Goal: Information Seeking & Learning: Learn about a topic

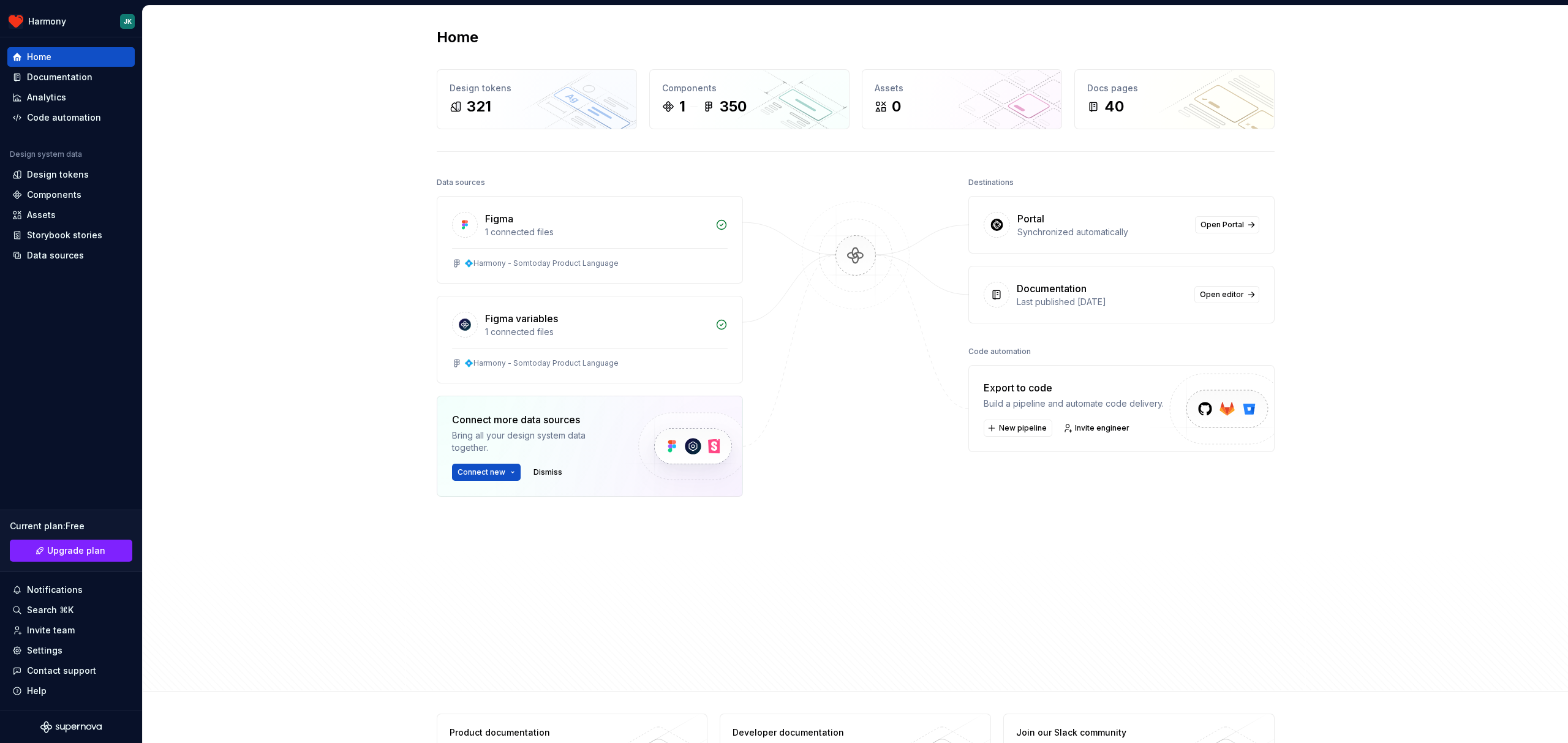
click at [874, 267] on img at bounding box center [856, 267] width 119 height 133
click at [79, 76] on div "Documentation" at bounding box center [59, 77] width 66 height 12
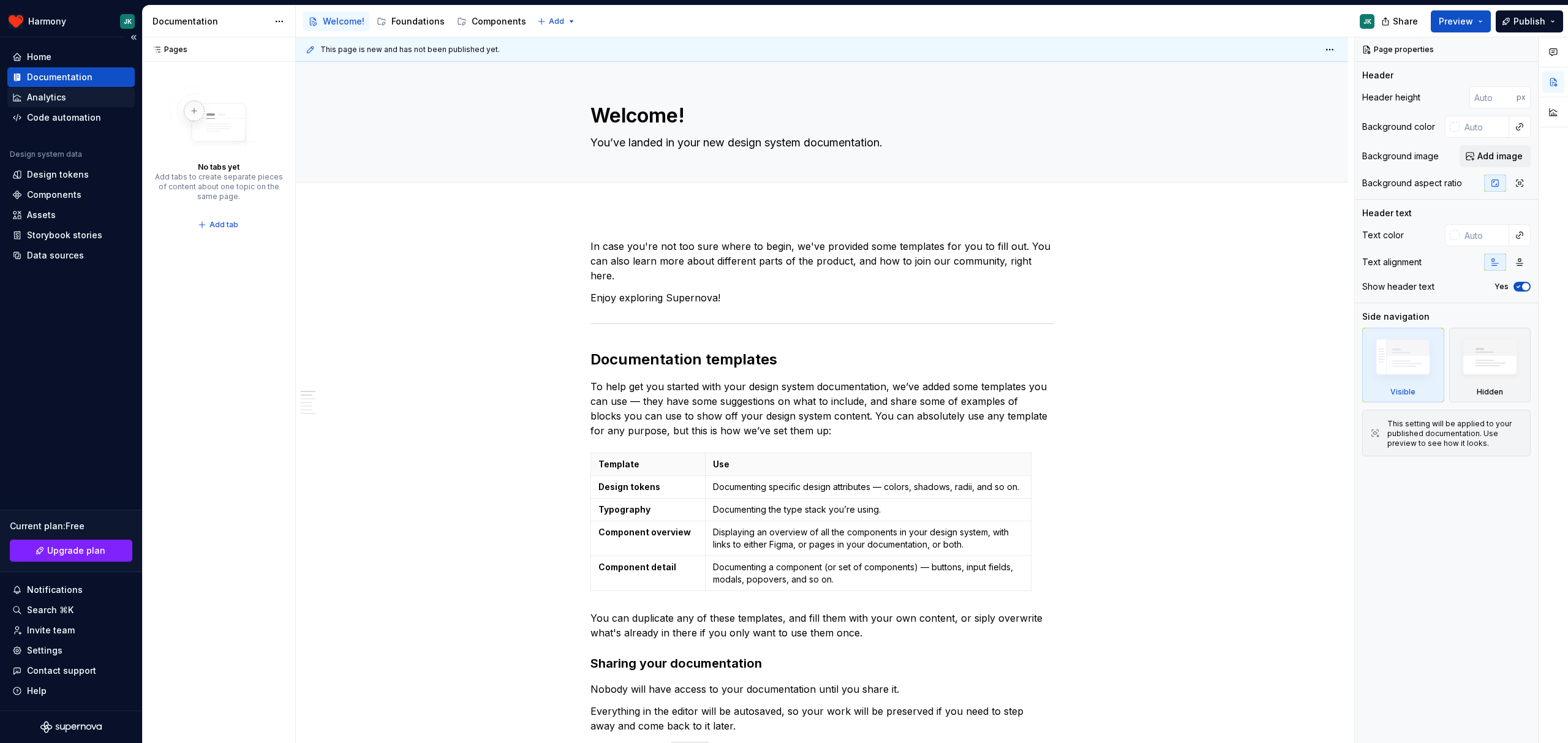
click at [59, 100] on div "Analytics" at bounding box center [46, 98] width 39 height 12
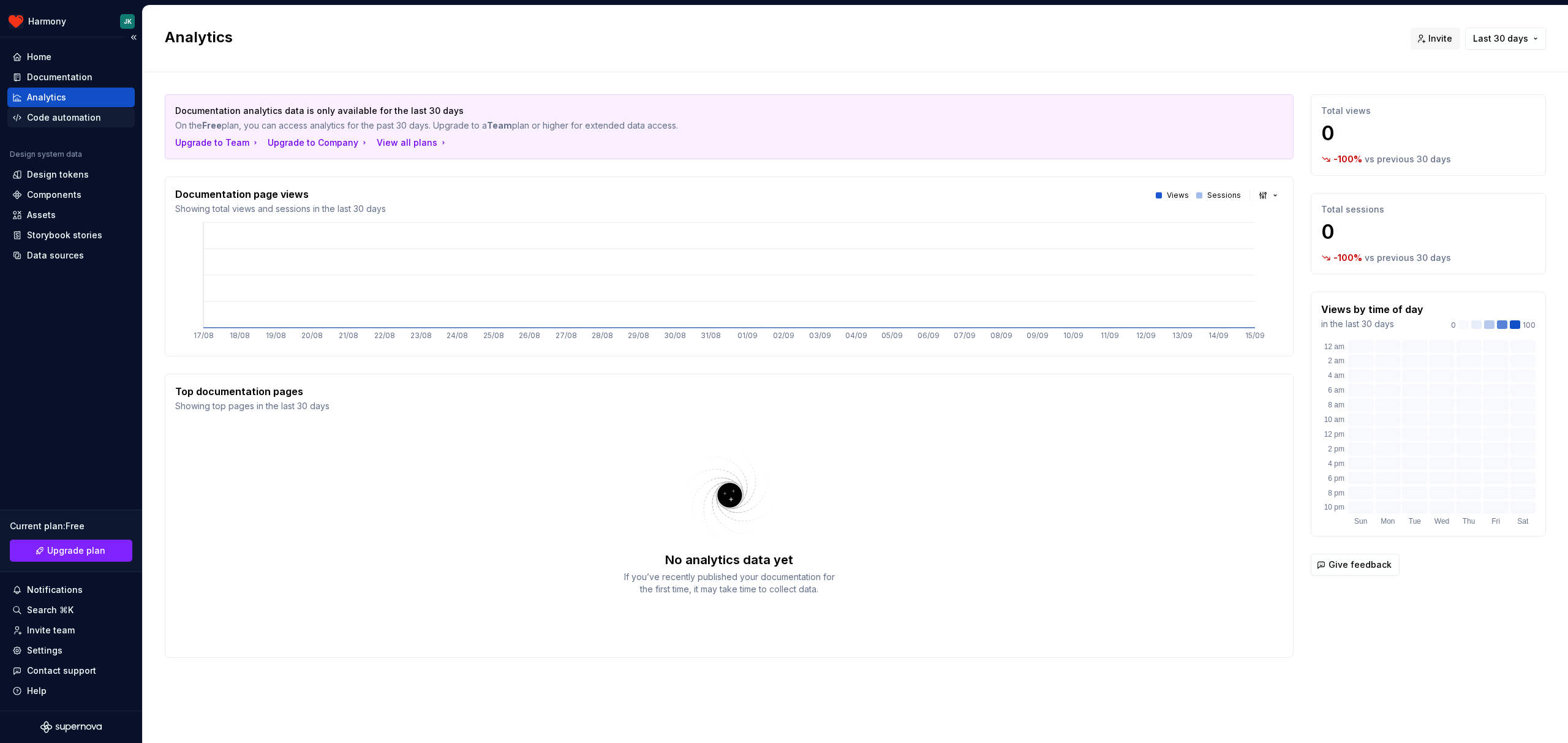
click at [53, 117] on div "Code automation" at bounding box center [63, 117] width 74 height 12
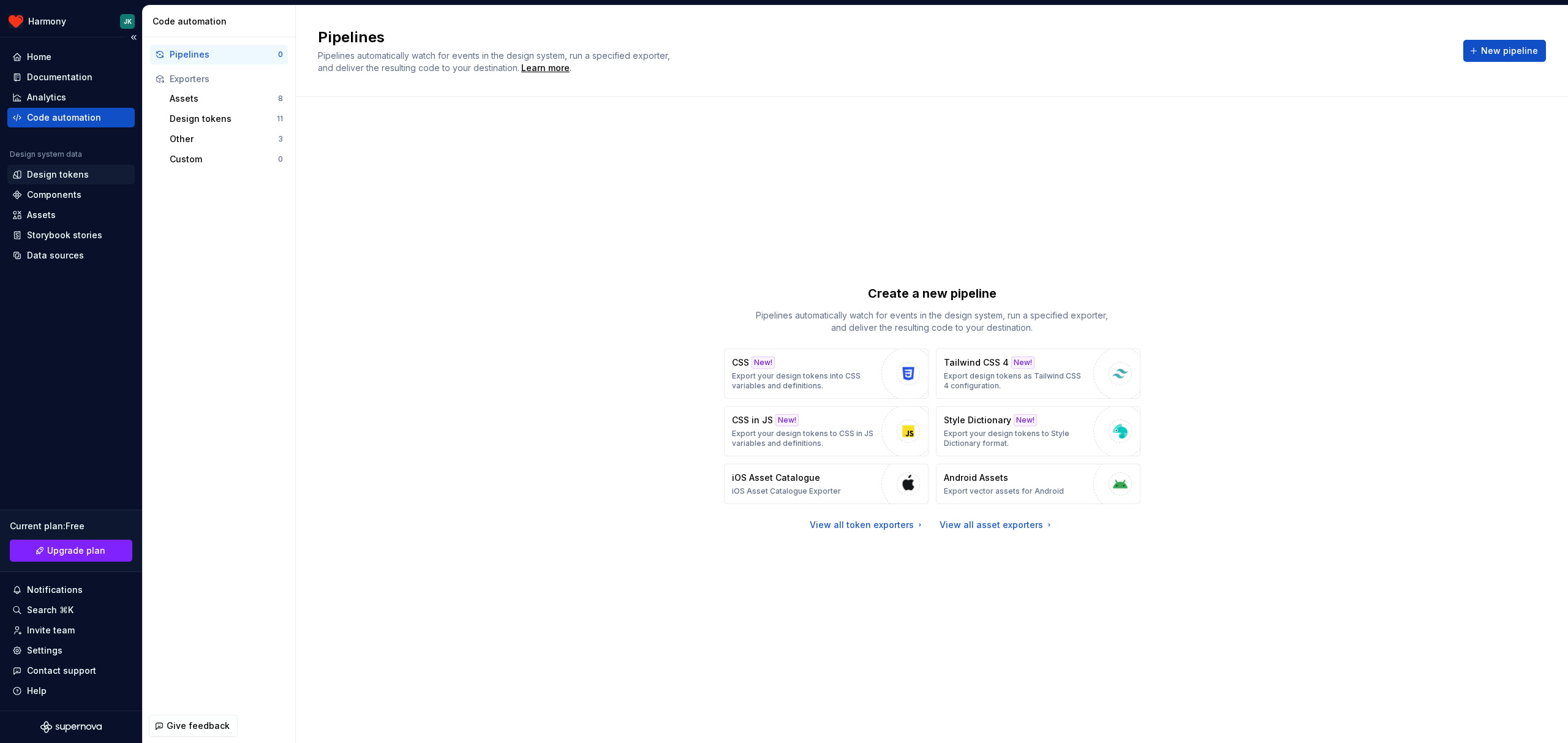
click at [69, 178] on div "Design tokens" at bounding box center [57, 175] width 62 height 12
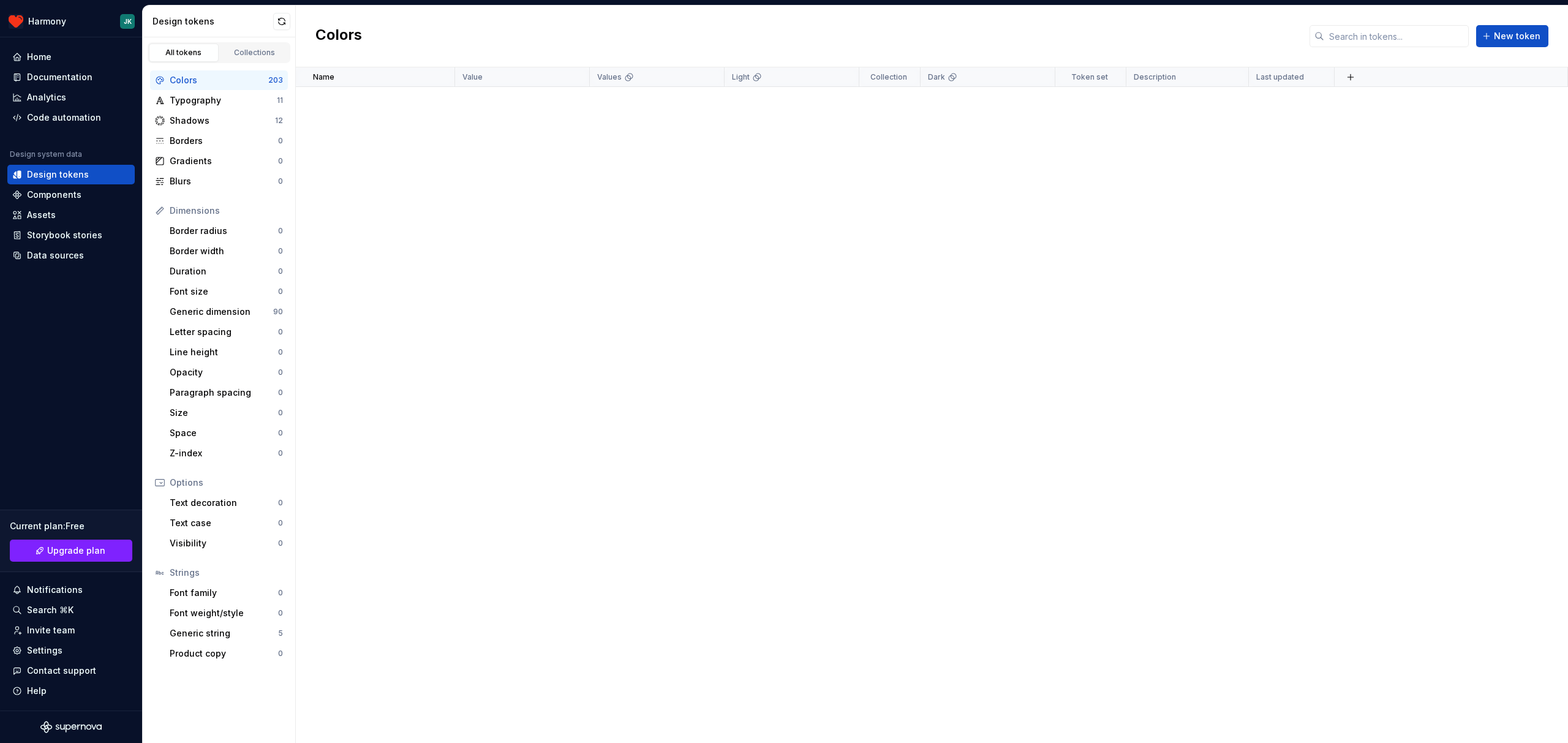
scroll to position [5939, 0]
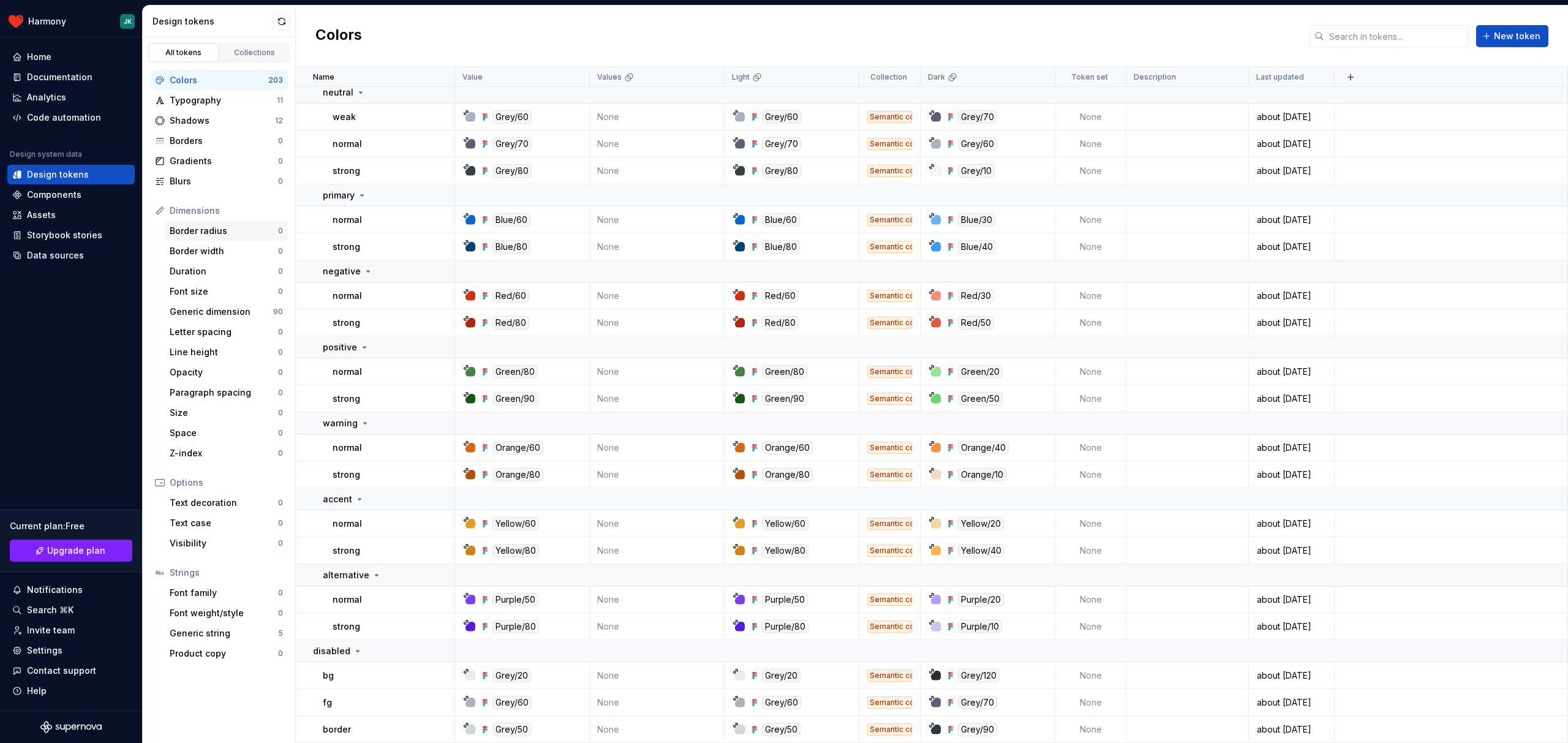
click at [226, 235] on div "Border radius" at bounding box center [224, 231] width 108 height 12
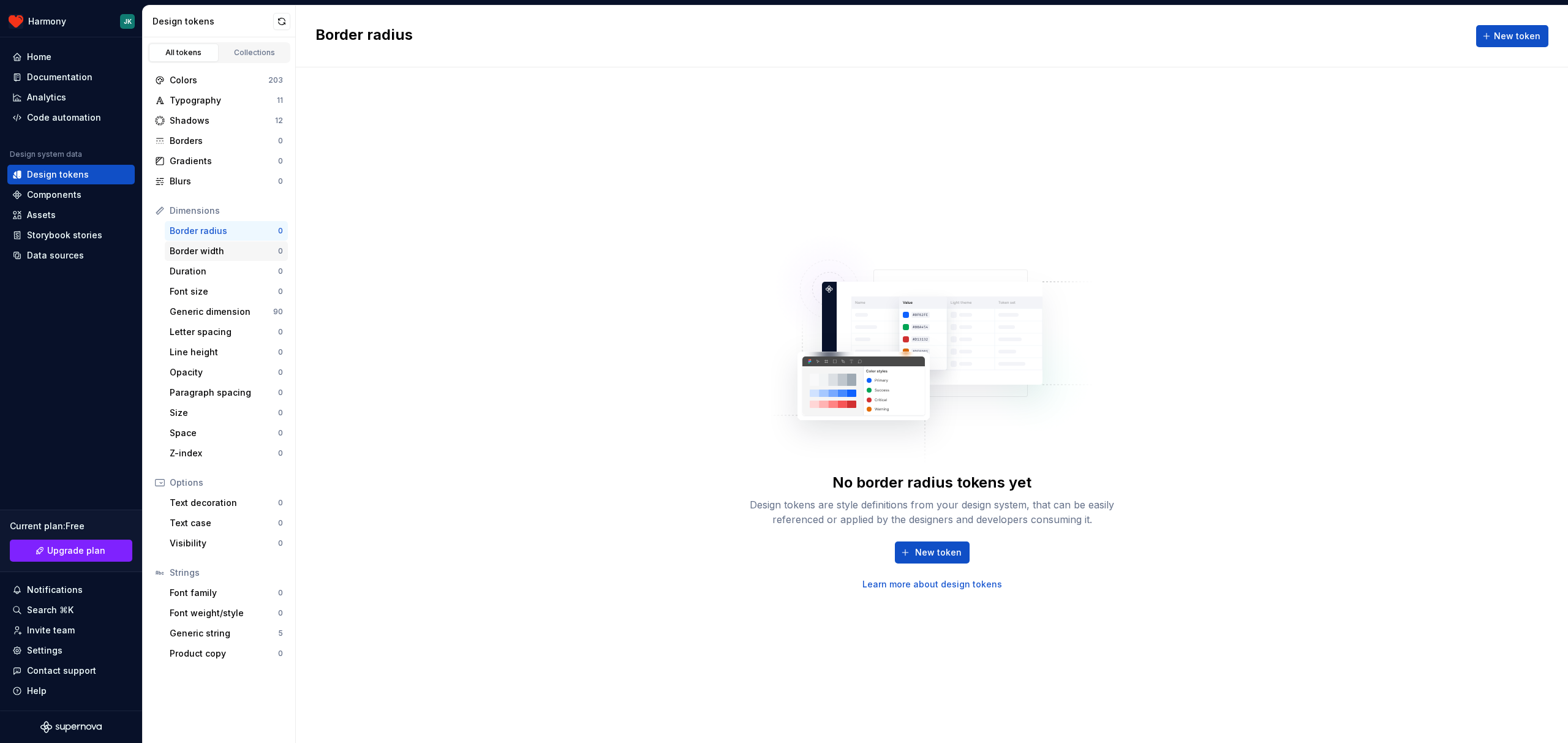
click at [221, 248] on div "Border width" at bounding box center [224, 251] width 108 height 12
click at [216, 313] on div "Generic dimension" at bounding box center [222, 312] width 104 height 12
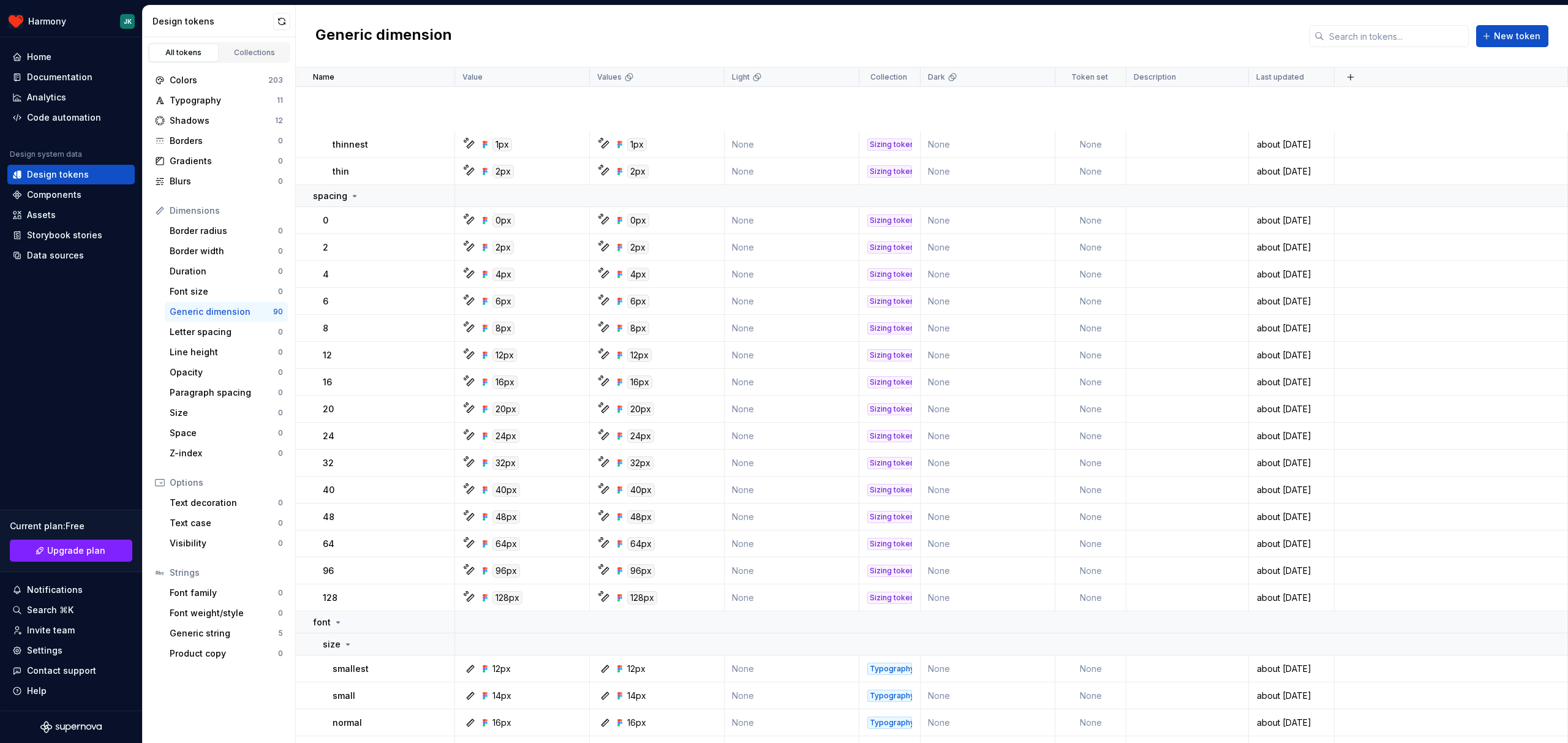
scroll to position [935, 0]
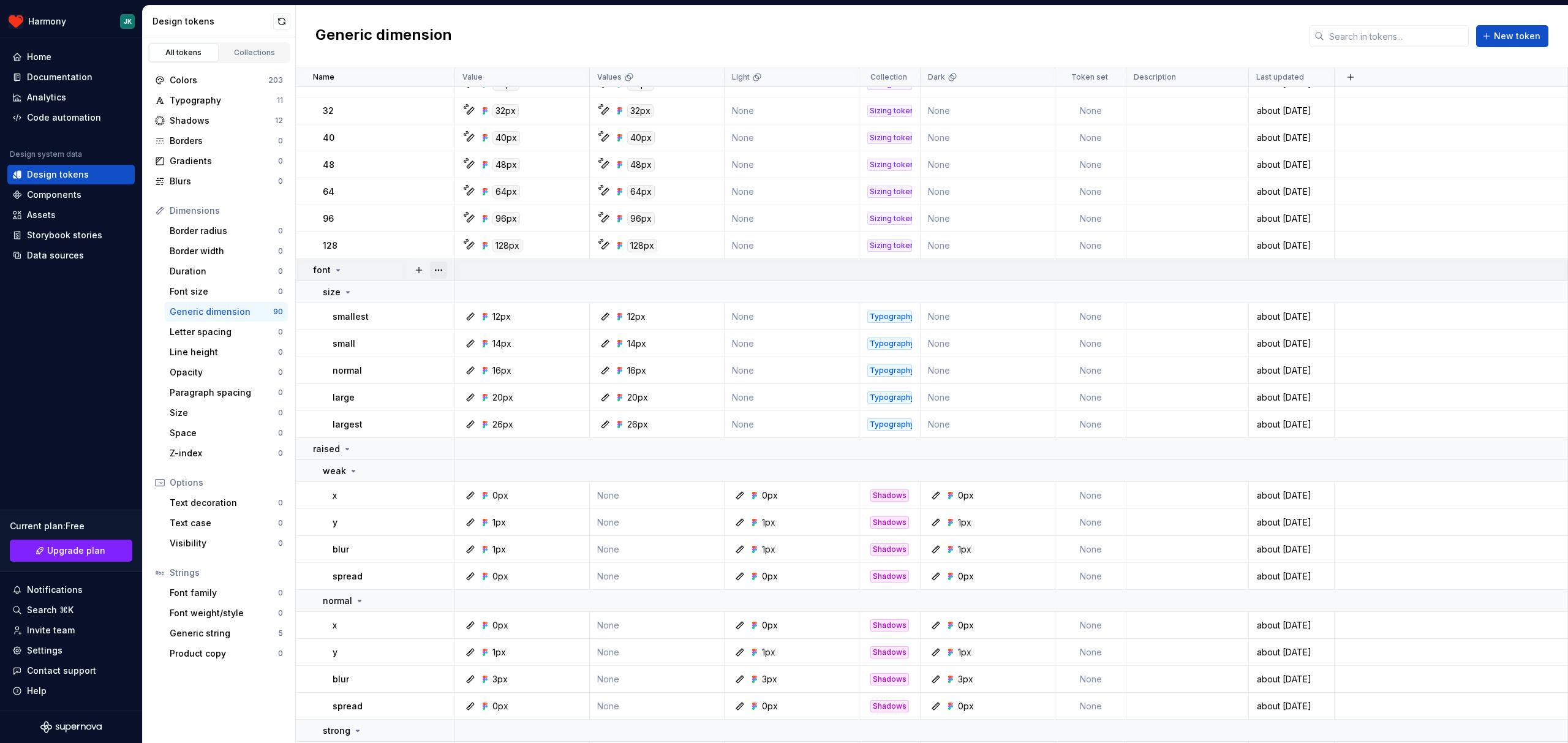
click at [442, 269] on button "button" at bounding box center [438, 270] width 18 height 18
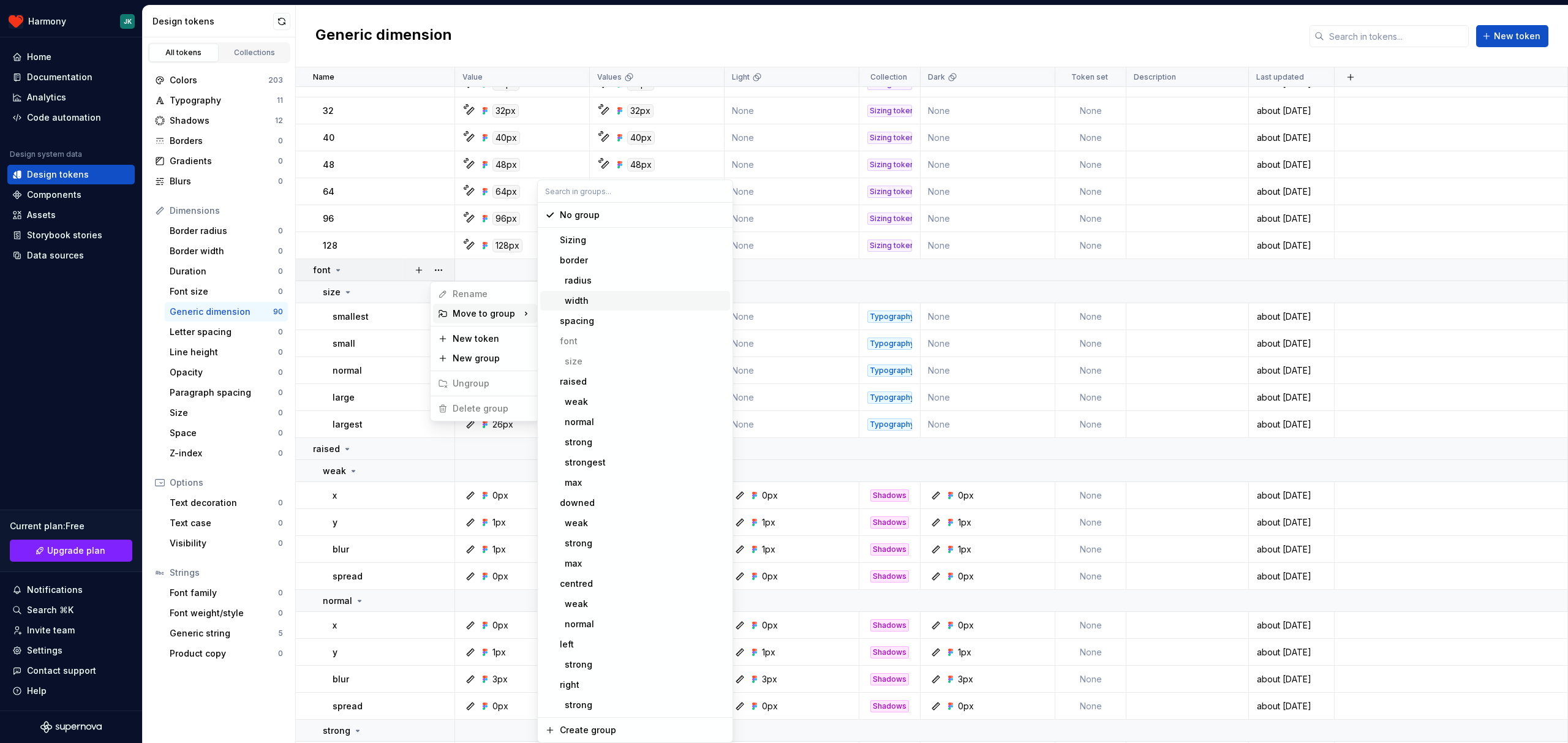
click at [493, 266] on html "Harmony JK Home Documentation Analytics Code automation Design system data Desi…" at bounding box center [784, 371] width 1568 height 743
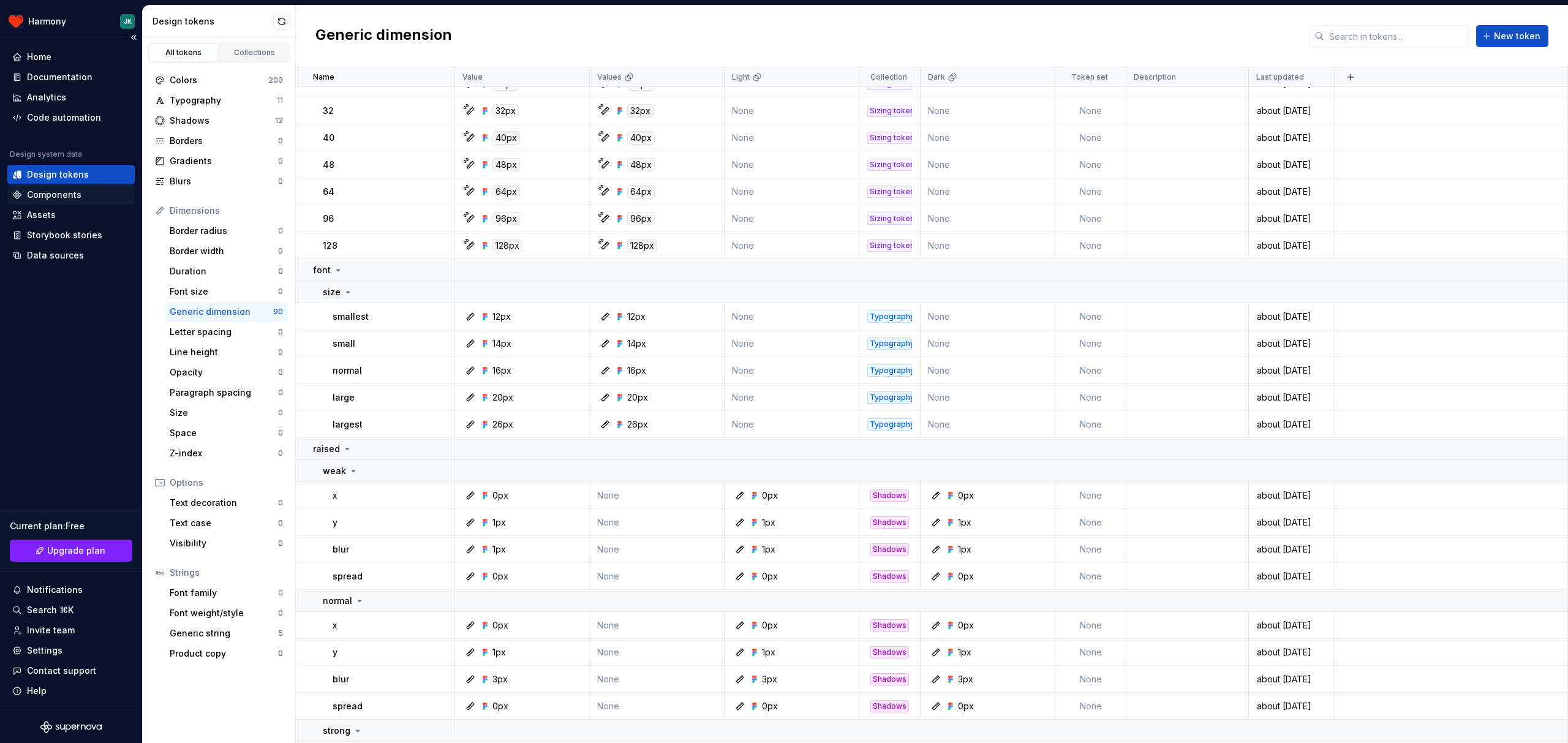
click at [70, 200] on div "Components" at bounding box center [54, 195] width 55 height 12
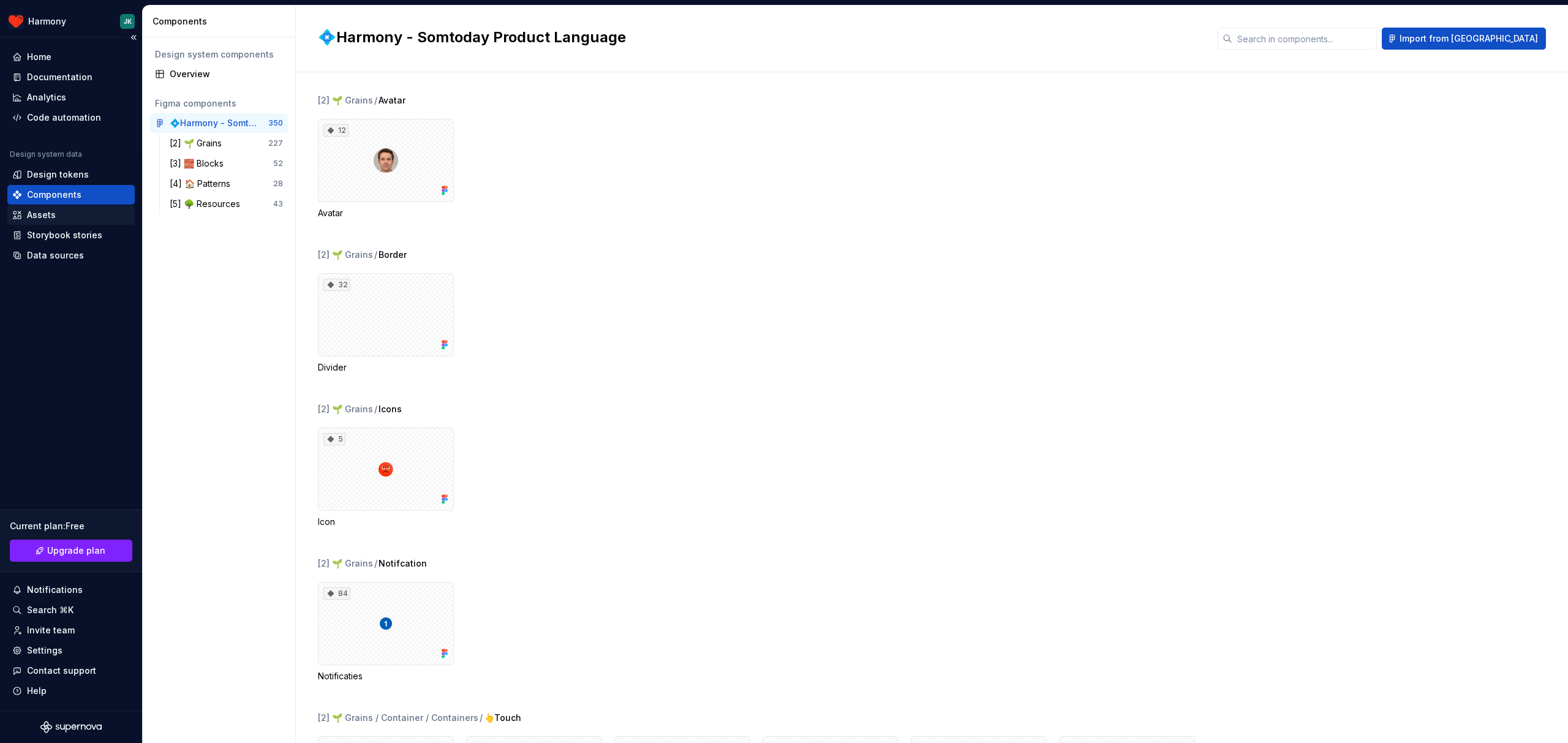
click at [53, 212] on div "Assets" at bounding box center [41, 215] width 29 height 12
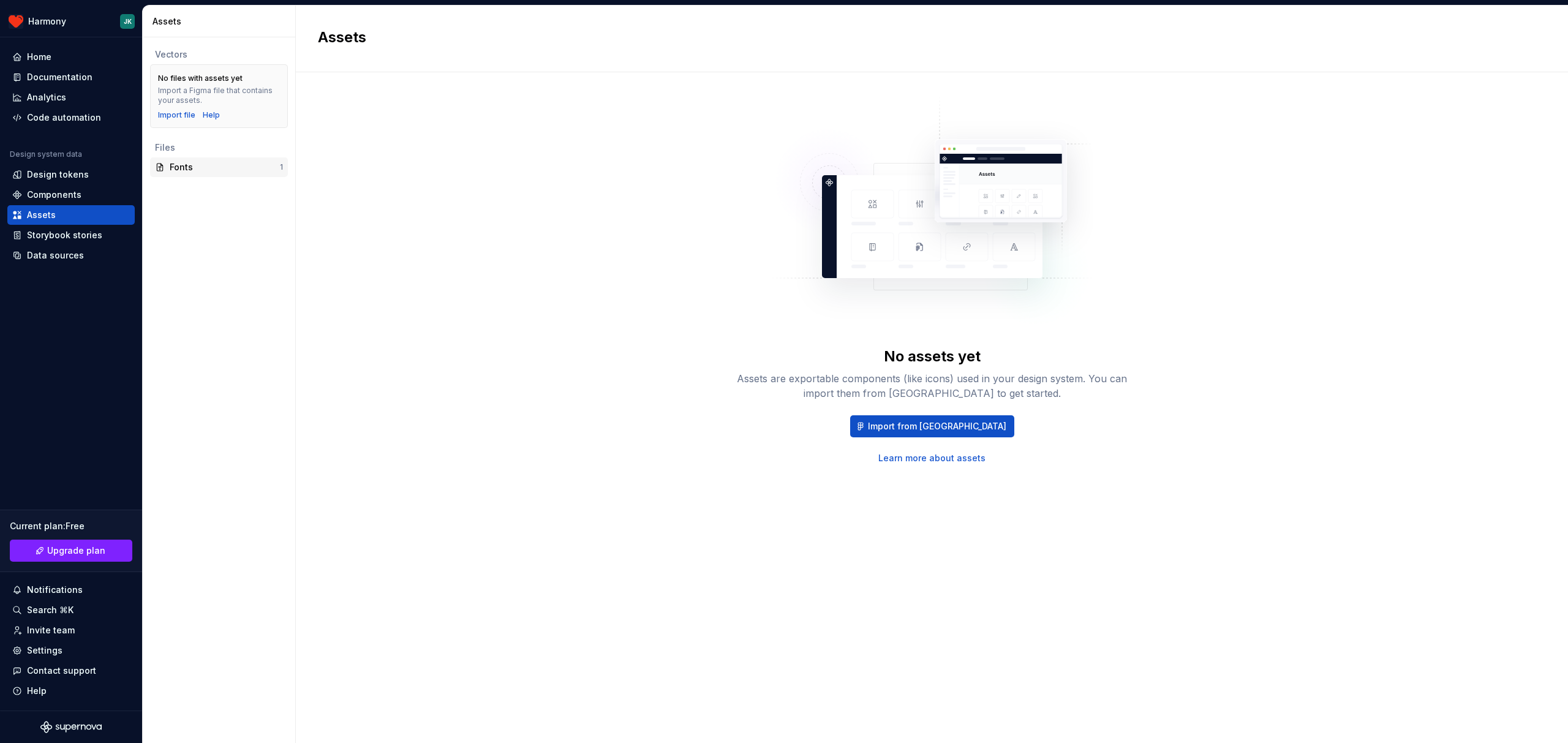
click at [192, 166] on div "Fonts" at bounding box center [225, 167] width 111 height 12
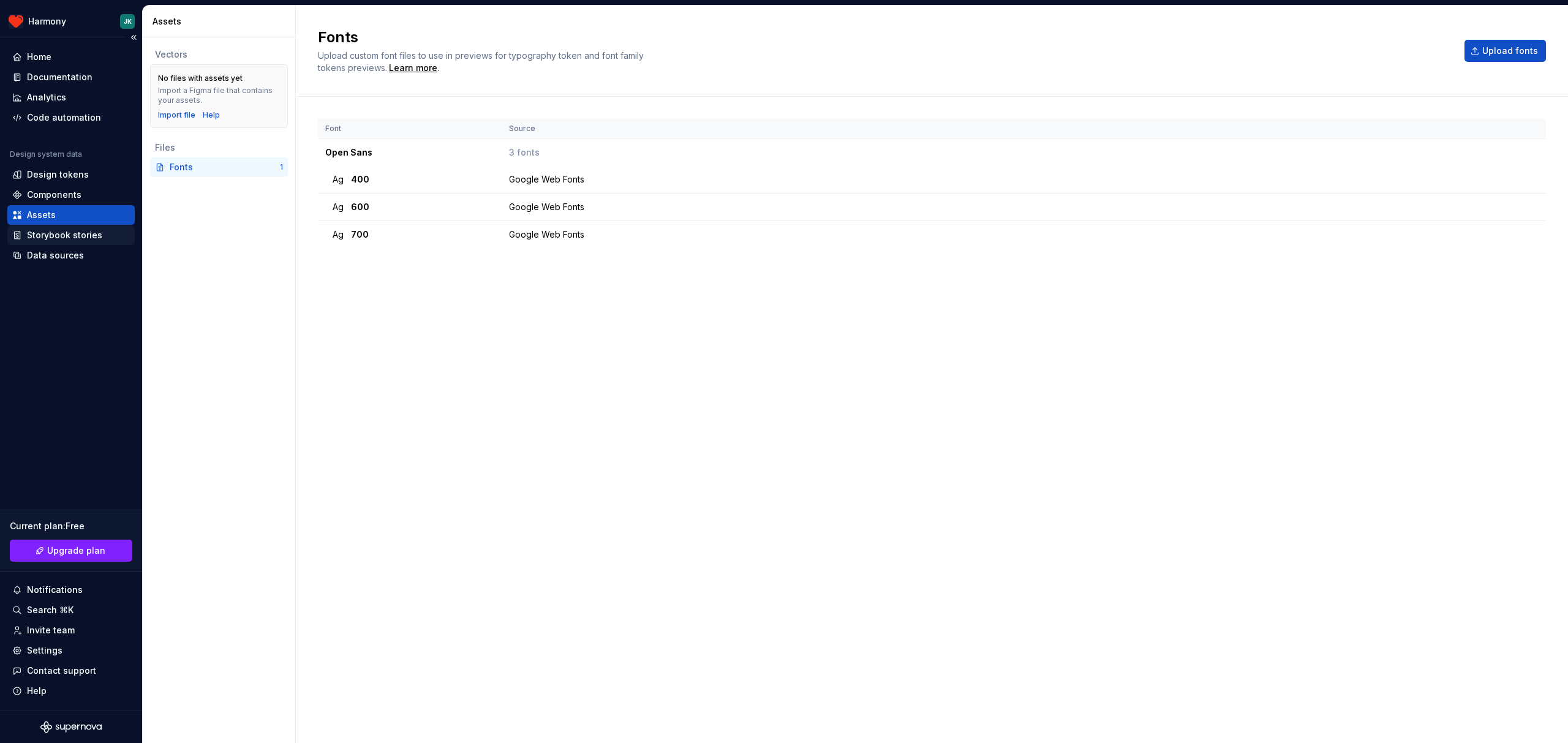
click at [79, 242] on div "Storybook stories" at bounding box center [71, 235] width 127 height 20
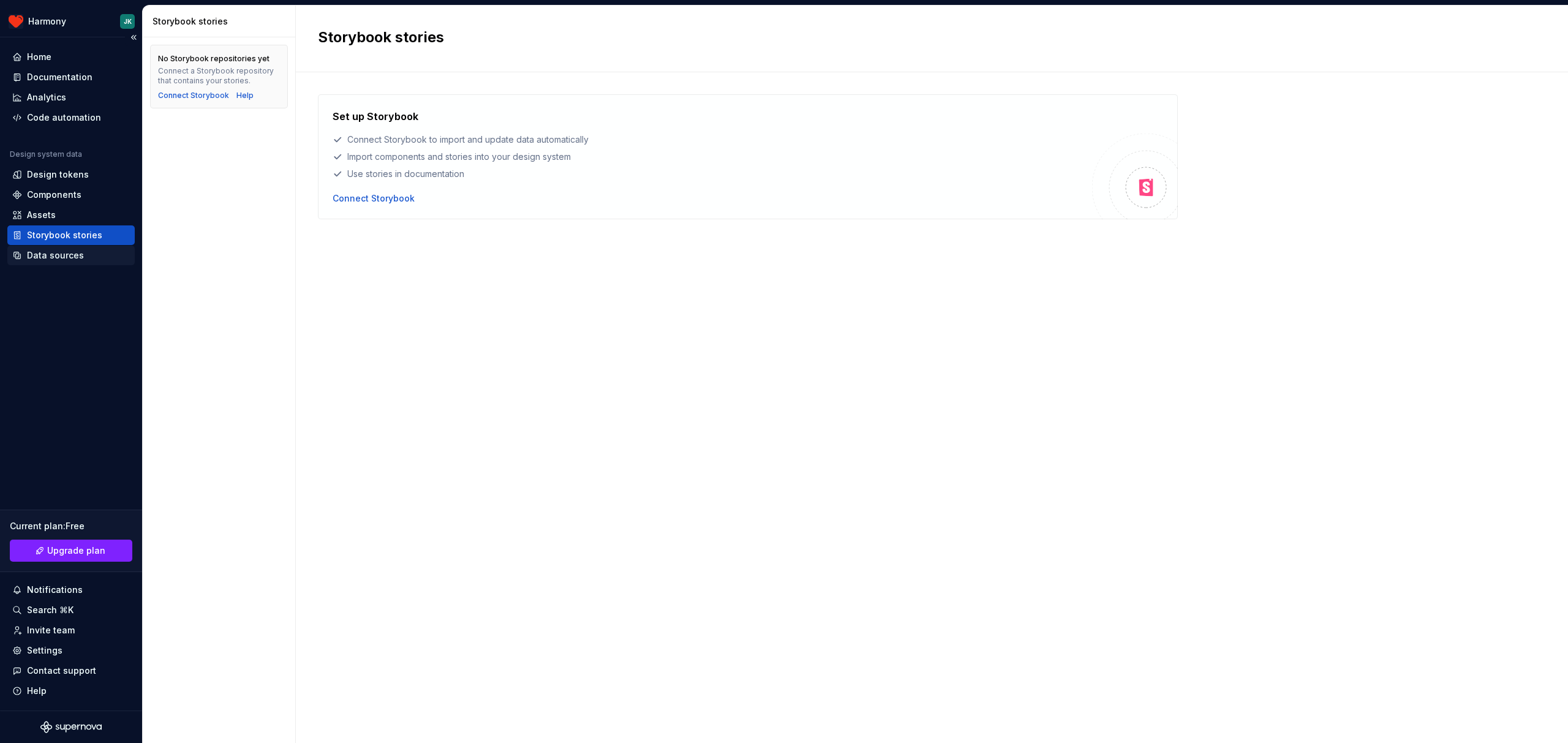
click at [70, 258] on div "Data sources" at bounding box center [55, 255] width 57 height 12
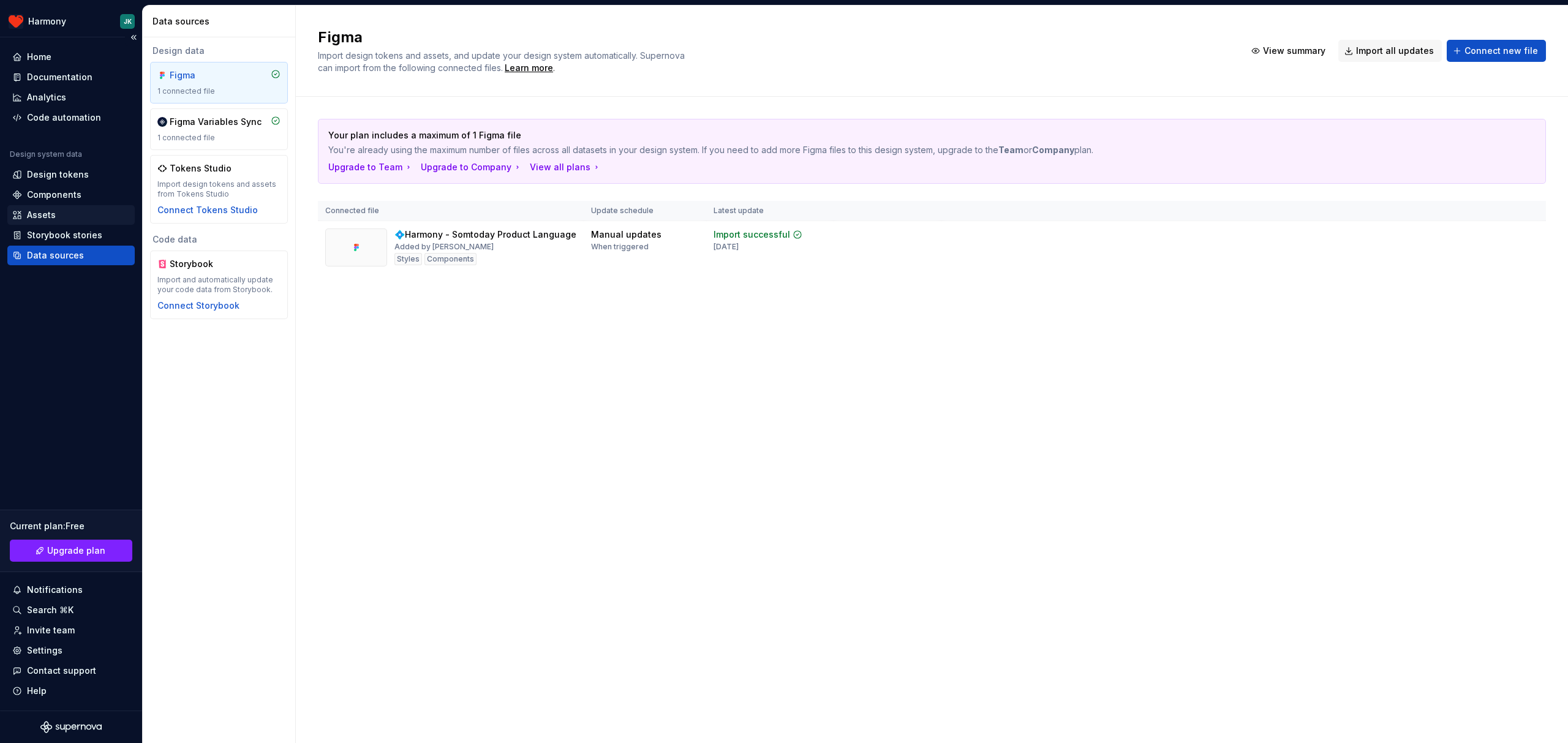
click at [63, 219] on div "Assets" at bounding box center [71, 215] width 117 height 12
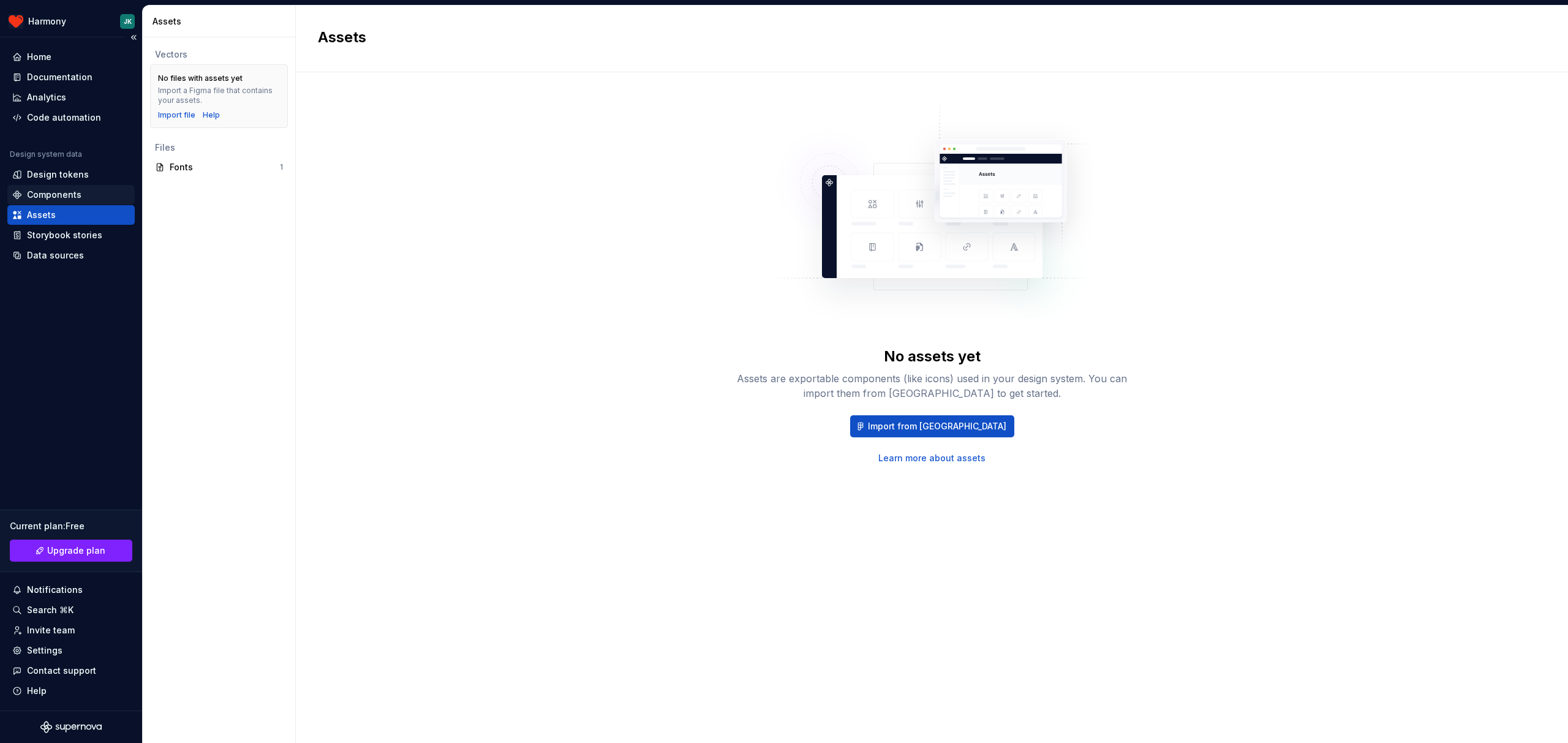
click at [69, 196] on div "Components" at bounding box center [54, 195] width 55 height 12
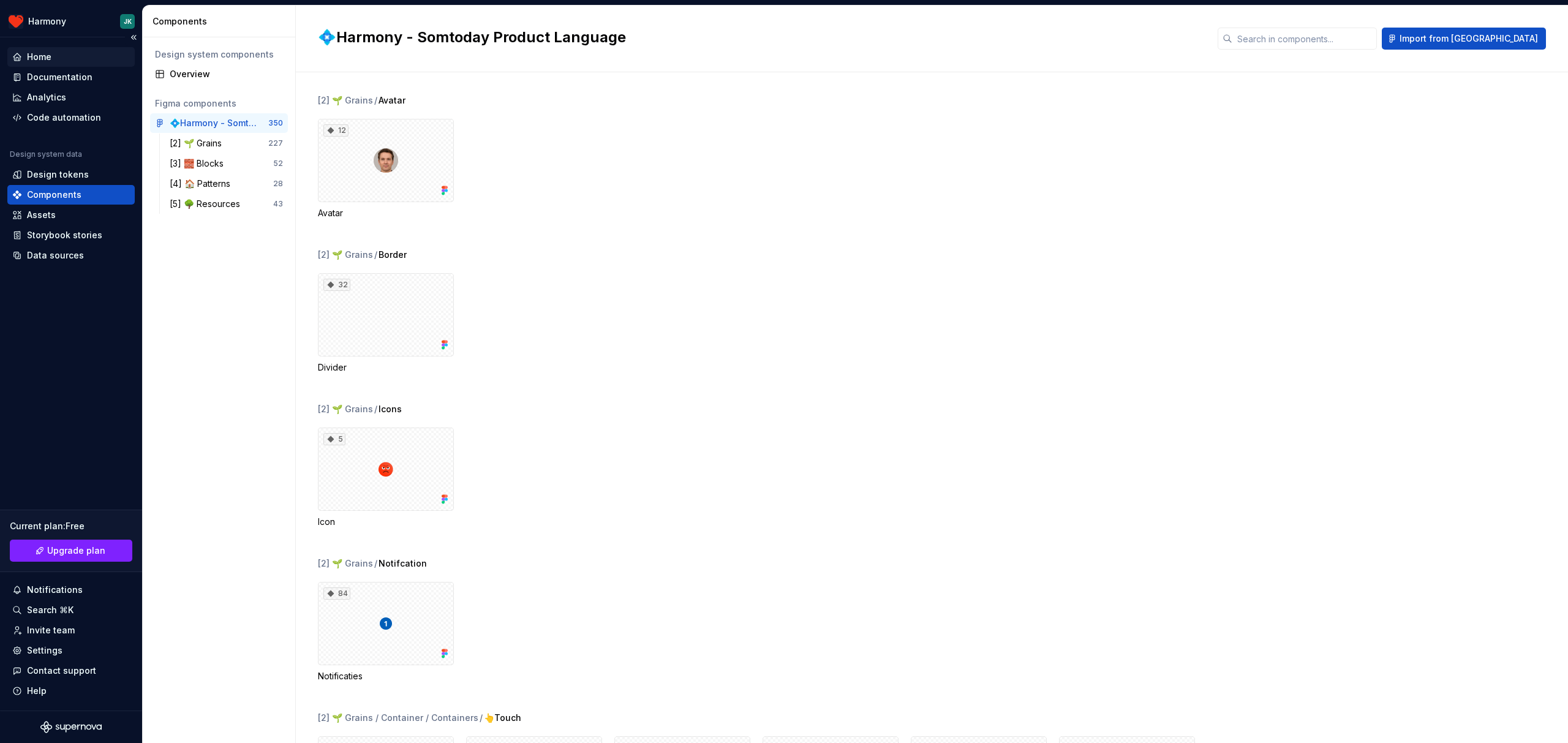
click at [63, 52] on div "Home" at bounding box center [71, 57] width 117 height 12
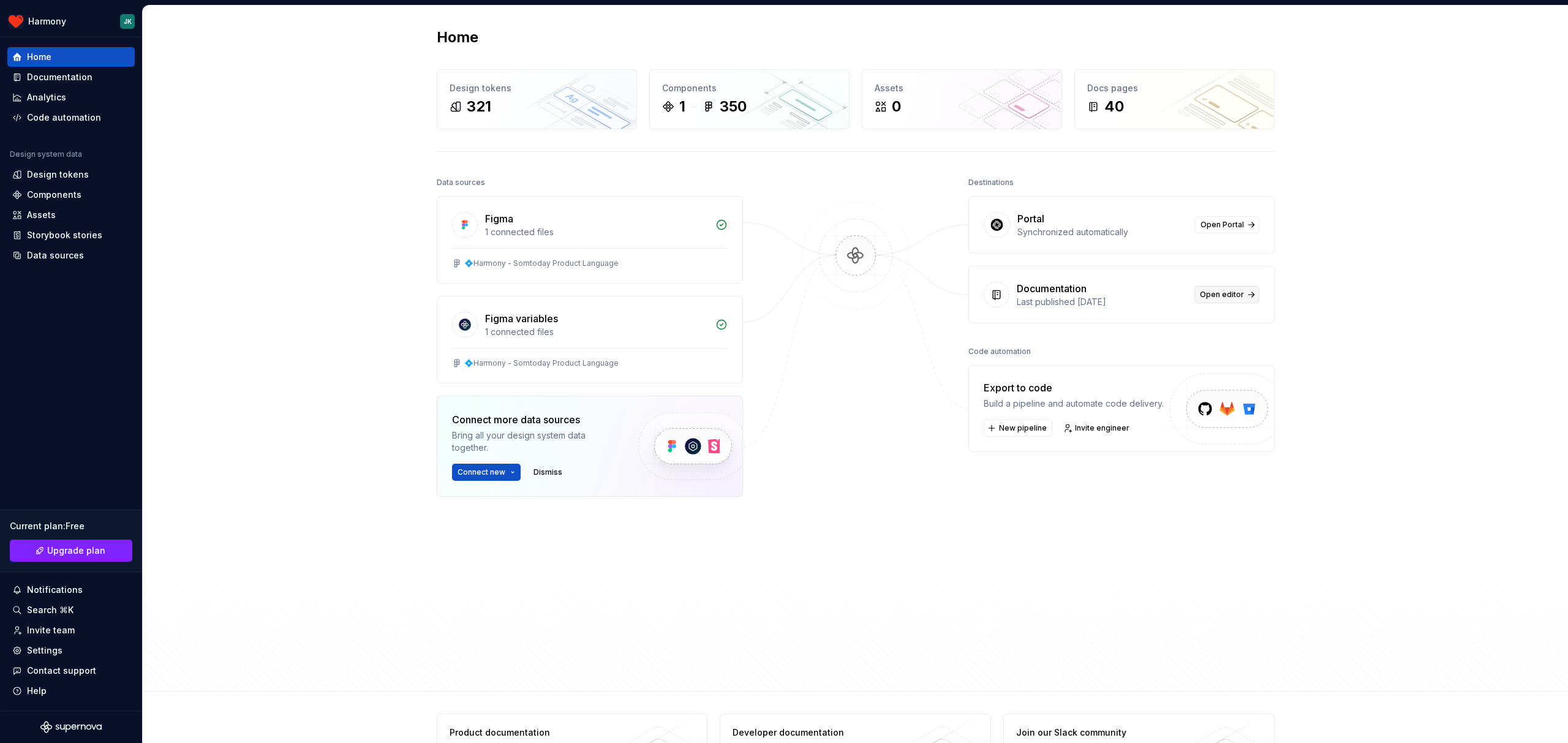
click at [1241, 292] on span "Open editor" at bounding box center [1222, 294] width 44 height 10
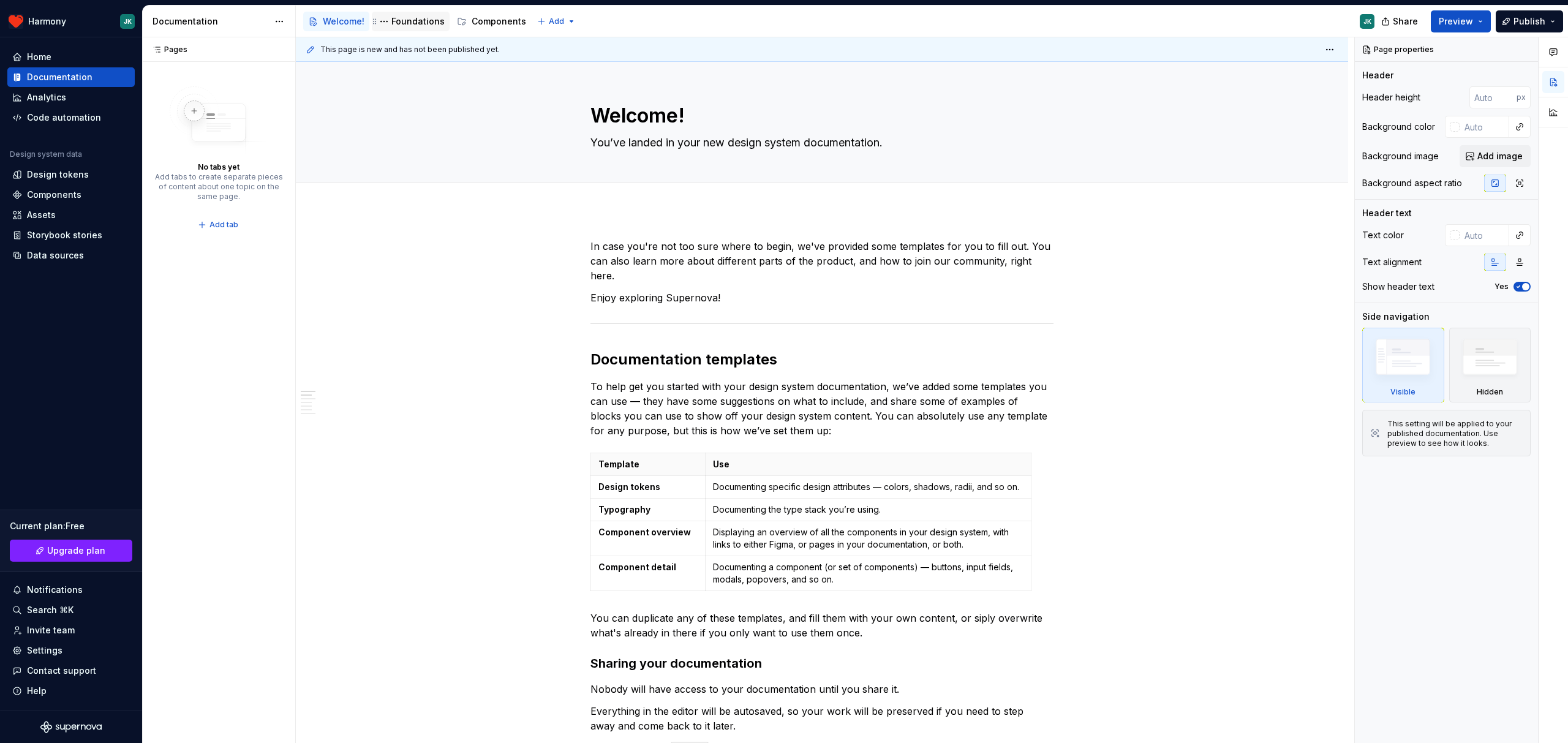
click at [409, 19] on div "Foundations" at bounding box center [418, 21] width 53 height 12
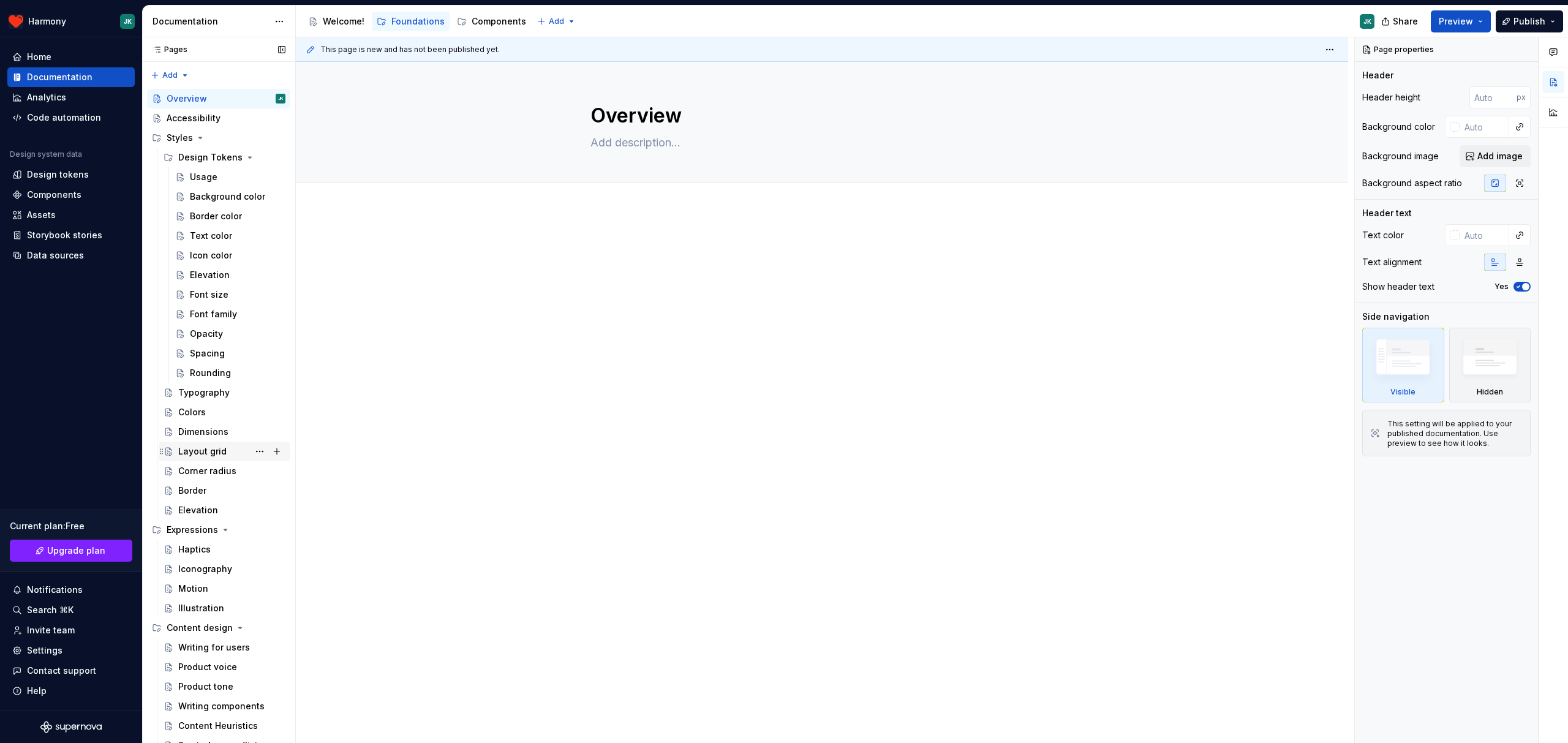
scroll to position [107, 0]
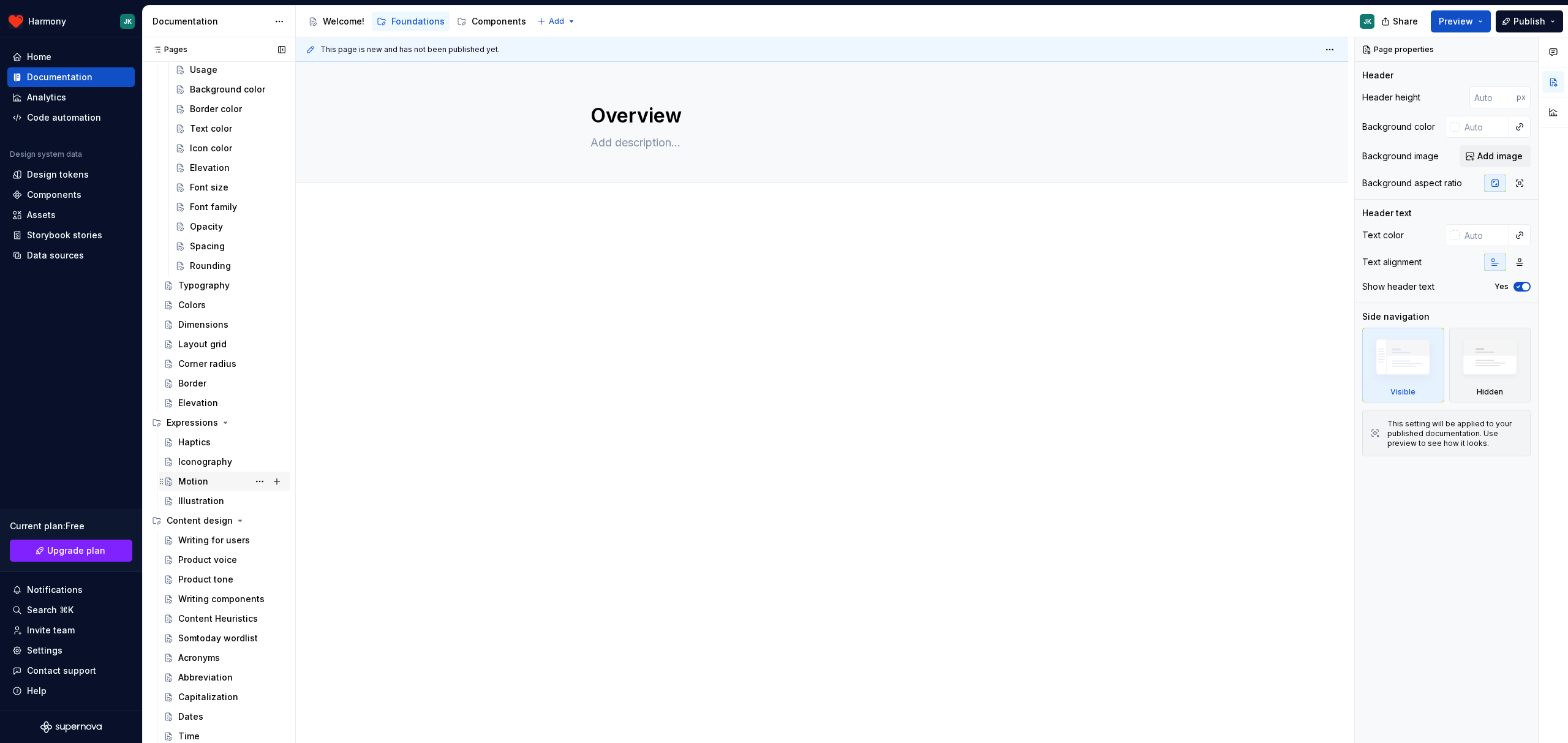
click at [216, 485] on div "Motion" at bounding box center [232, 481] width 107 height 18
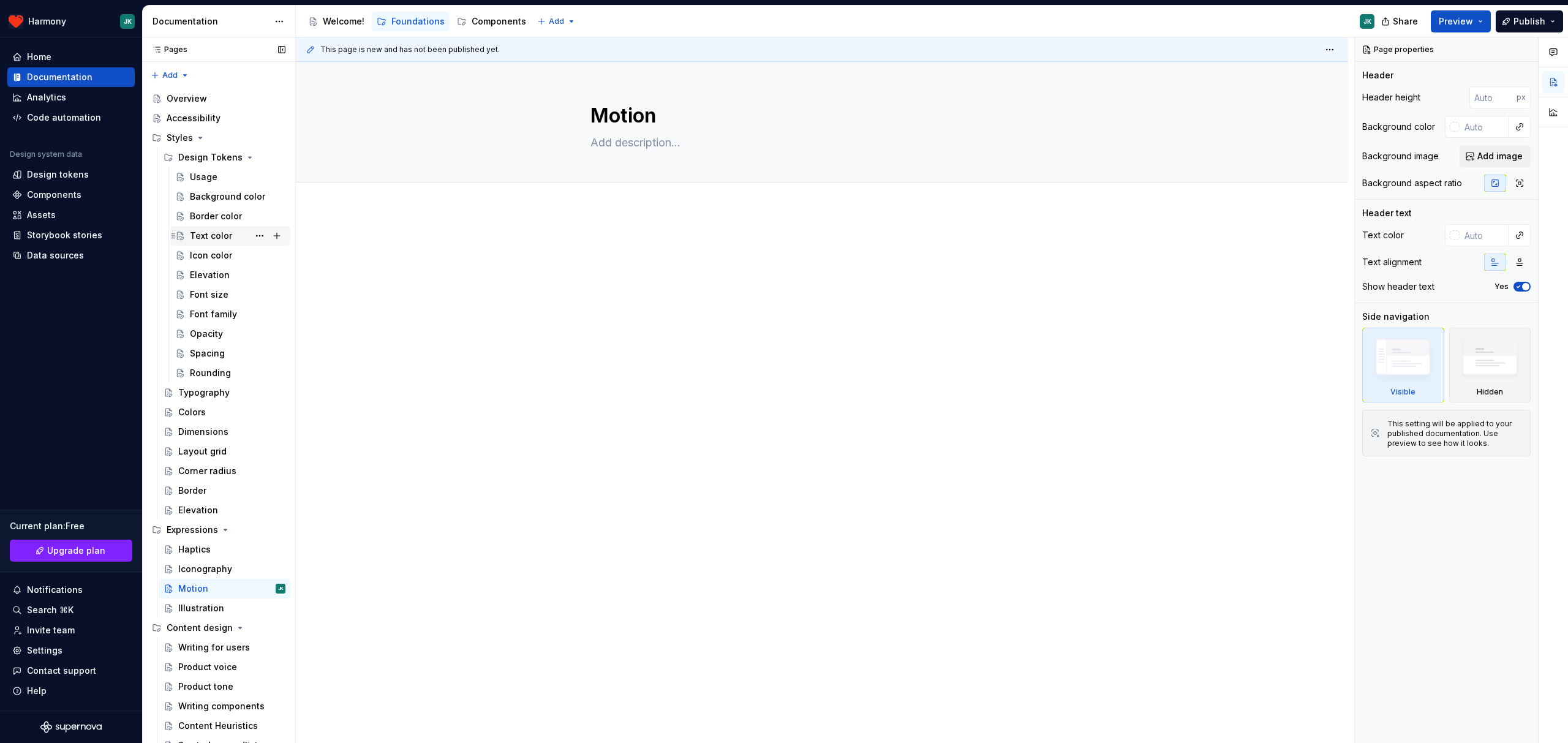
click at [217, 234] on div "Text color" at bounding box center [210, 235] width 42 height 12
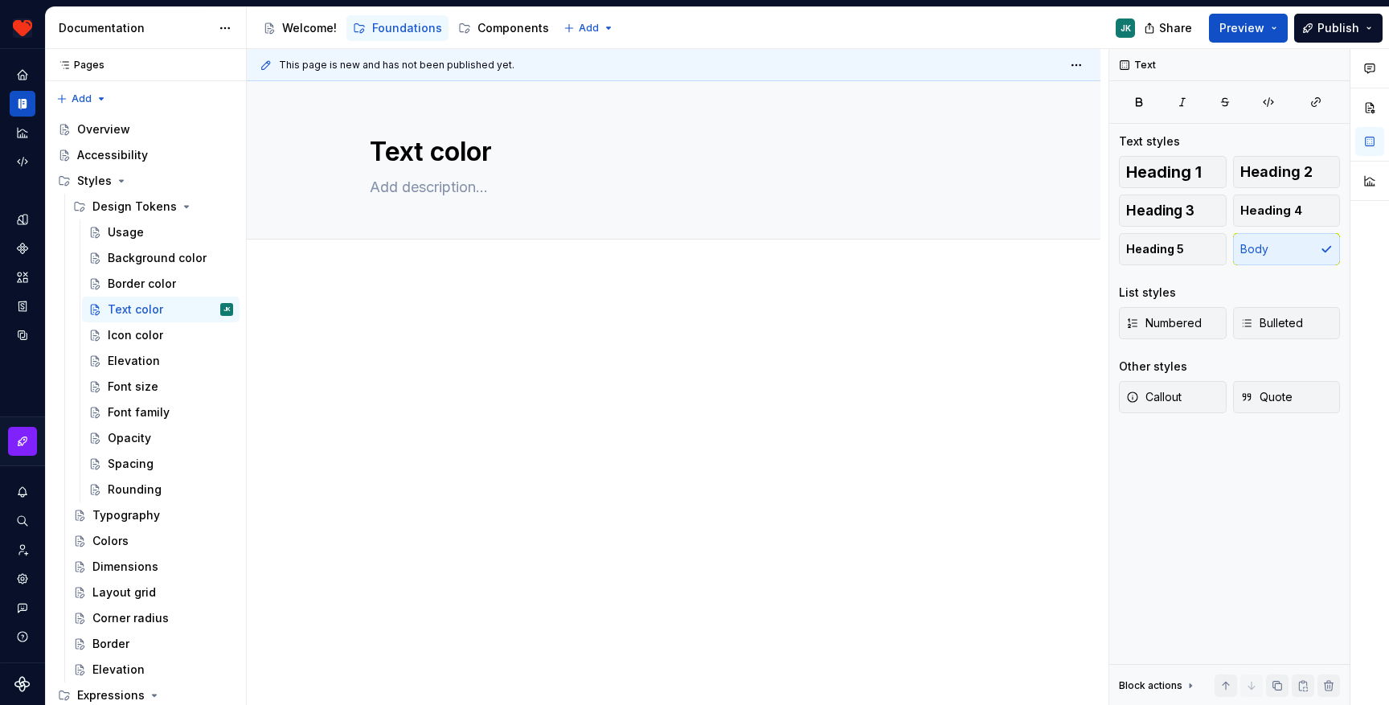
type textarea "*"
